Goal: Task Accomplishment & Management: Complete application form

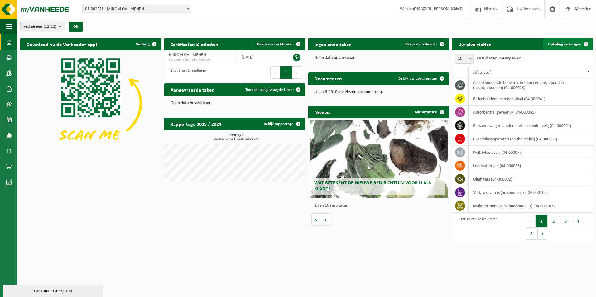
click at [560, 44] on span "Ophaling aanvragen" at bounding box center [564, 44] width 33 height 4
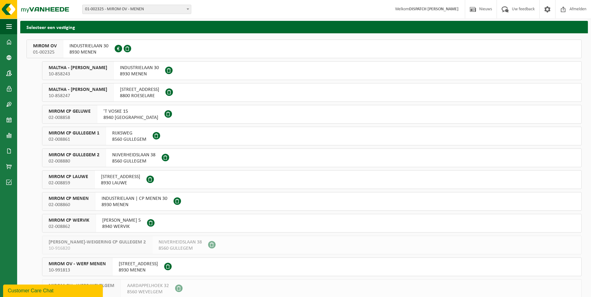
scroll to position [47, 0]
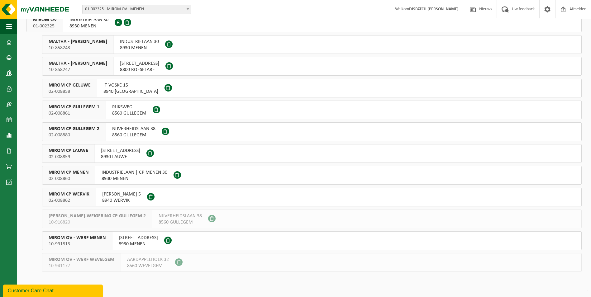
click at [84, 239] on span "MIROM OV - WERF MENEN" at bounding box center [77, 238] width 57 height 6
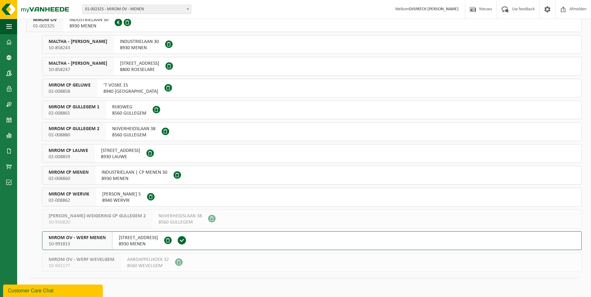
click at [84, 239] on span "MIROM OV - WERF MENEN" at bounding box center [77, 238] width 57 height 6
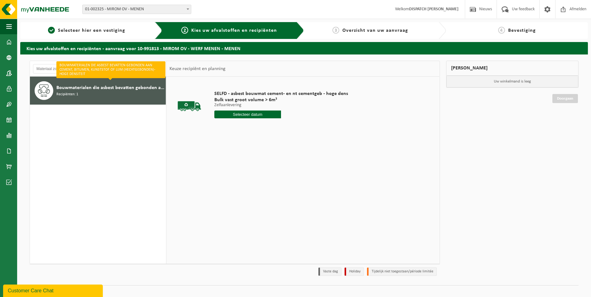
click at [240, 115] on input "text" at bounding box center [247, 115] width 67 height 8
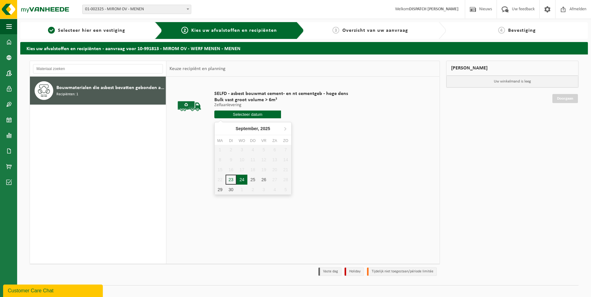
click at [241, 180] on div "24" at bounding box center [241, 180] width 11 height 10
type input "Van 2025-09-24"
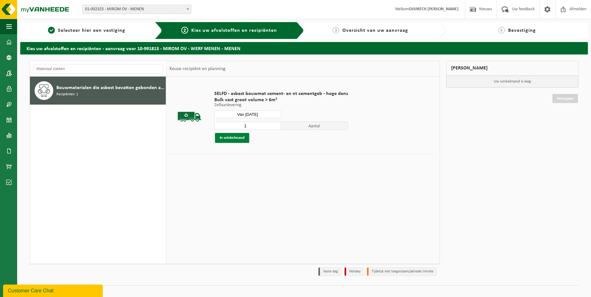
click at [229, 136] on button "In winkelmand" at bounding box center [232, 138] width 34 height 10
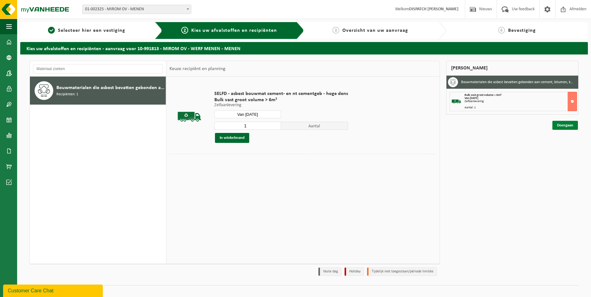
click at [558, 127] on link "Doorgaan" at bounding box center [565, 125] width 26 height 9
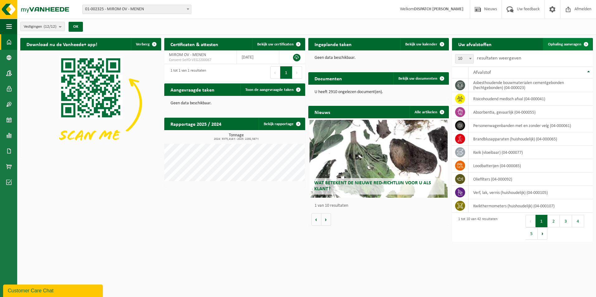
click at [562, 45] on span "Ophaling aanvragen" at bounding box center [564, 44] width 33 height 4
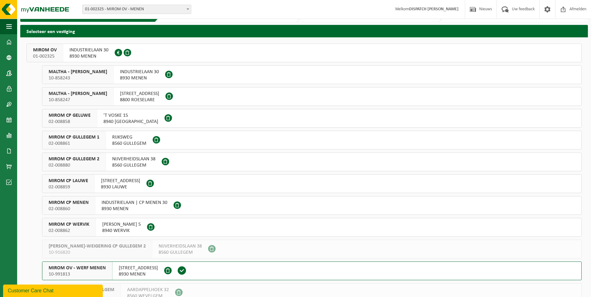
scroll to position [47, 0]
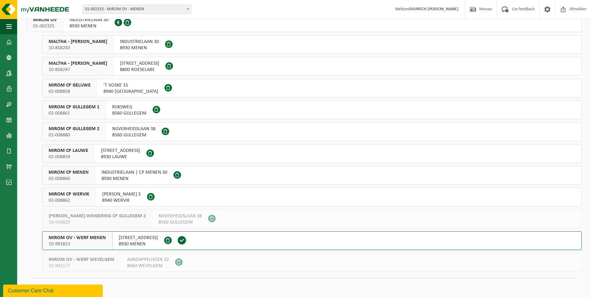
click at [66, 241] on span "MIROM OV - WERF MENEN" at bounding box center [77, 238] width 57 height 6
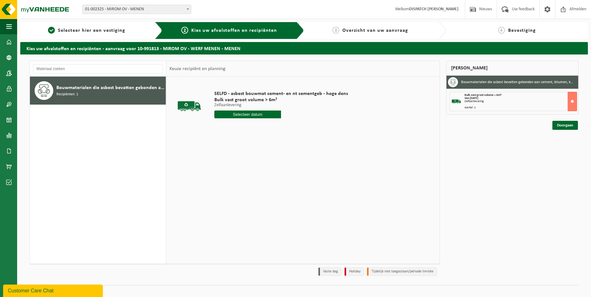
click at [246, 112] on input "text" at bounding box center [247, 115] width 67 height 8
click at [242, 180] on div "24" at bounding box center [241, 180] width 11 height 10
type input "Van 2025-09-24"
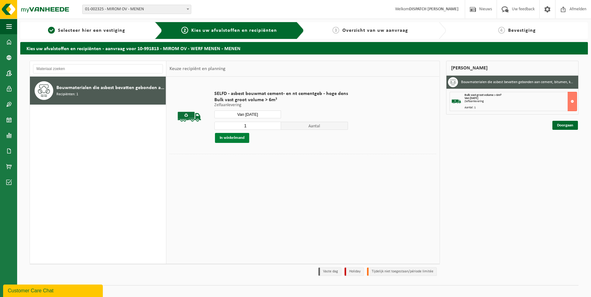
click at [237, 137] on button "In winkelmand" at bounding box center [232, 138] width 34 height 10
click at [567, 125] on link "Doorgaan" at bounding box center [565, 125] width 26 height 9
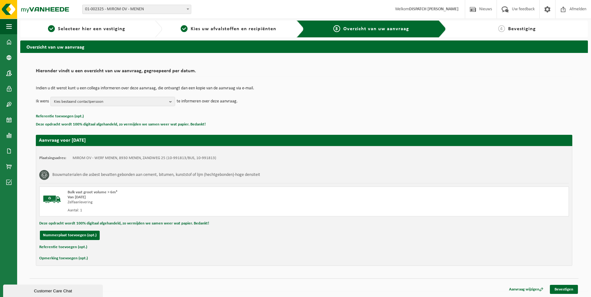
scroll to position [2, 0]
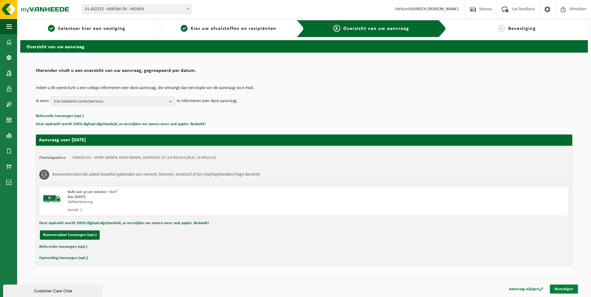
click at [555, 288] on link "Bevestigen" at bounding box center [564, 289] width 28 height 9
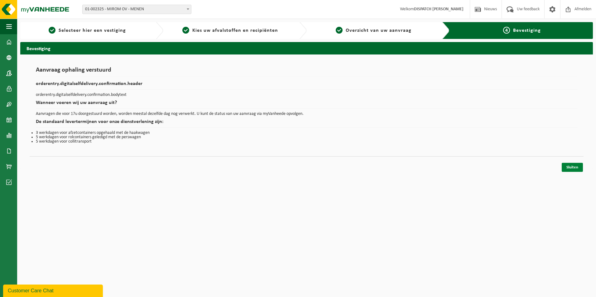
click at [569, 167] on link "Sluiten" at bounding box center [571, 167] width 21 height 9
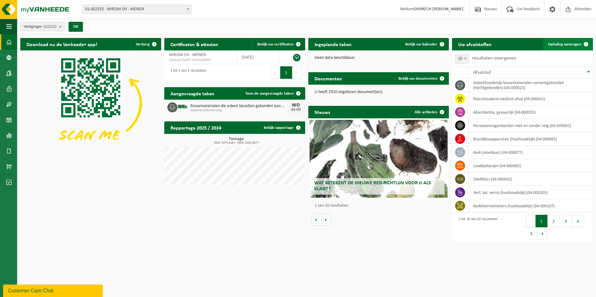
click at [554, 41] on link "Ophaling aanvragen" at bounding box center [567, 44] width 49 height 12
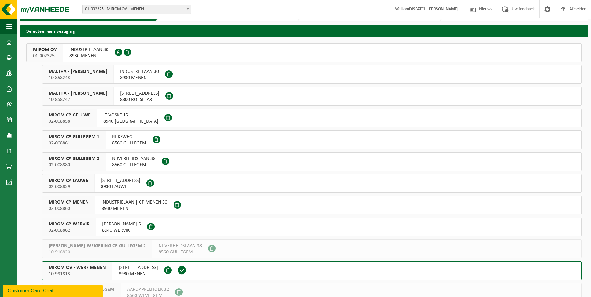
scroll to position [47, 0]
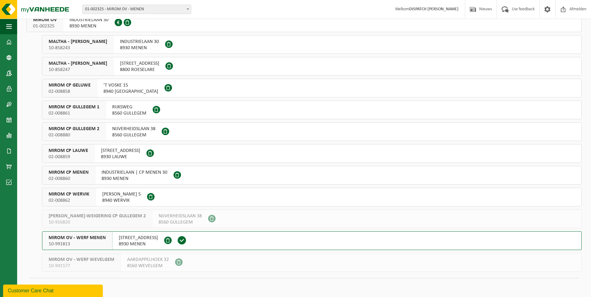
click at [82, 238] on span "MIROM OV - WERF MENEN" at bounding box center [77, 238] width 57 height 6
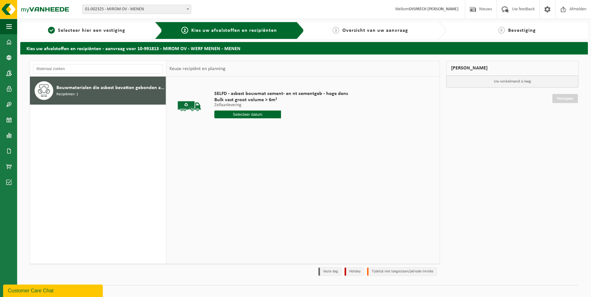
click at [243, 116] on input "text" at bounding box center [247, 115] width 67 height 8
click at [241, 180] on div "24" at bounding box center [241, 180] width 11 height 10
type input "Van [DATE]"
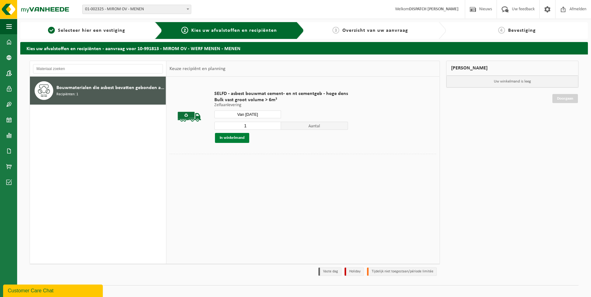
click at [227, 138] on button "In winkelmand" at bounding box center [232, 138] width 34 height 10
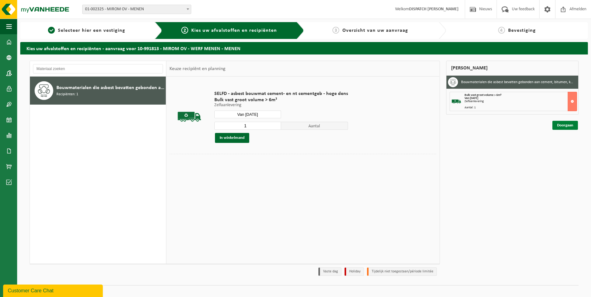
click at [563, 123] on link "Doorgaan" at bounding box center [565, 125] width 26 height 9
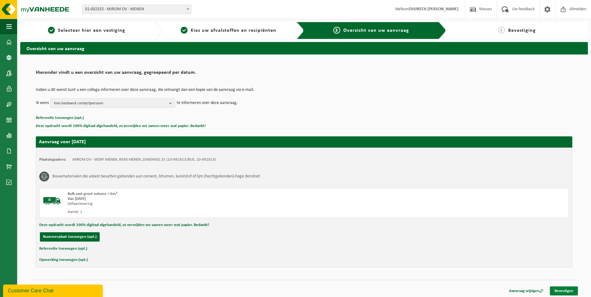
click at [571, 291] on link "Bevestigen" at bounding box center [564, 291] width 28 height 9
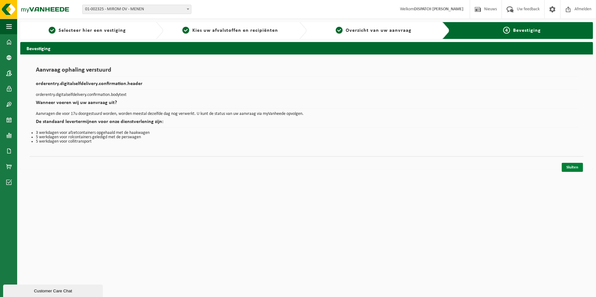
click at [571, 167] on link "Sluiten" at bounding box center [571, 167] width 21 height 9
